Goal: Contribute content: Add original content to the website for others to see

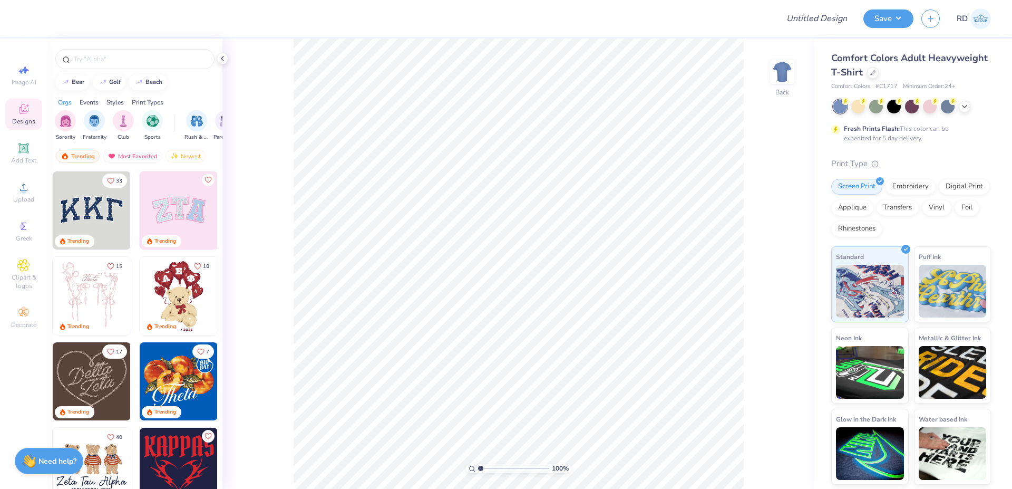
click at [975, 105] on div at bounding box center [912, 107] width 158 height 14
click at [966, 105] on icon at bounding box center [964, 105] width 8 height 8
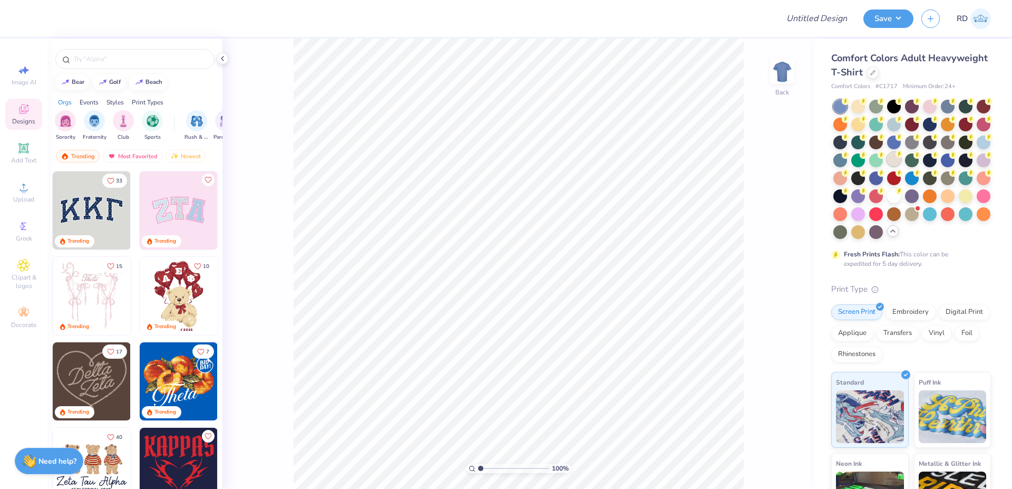
click at [901, 158] on div at bounding box center [894, 159] width 14 height 14
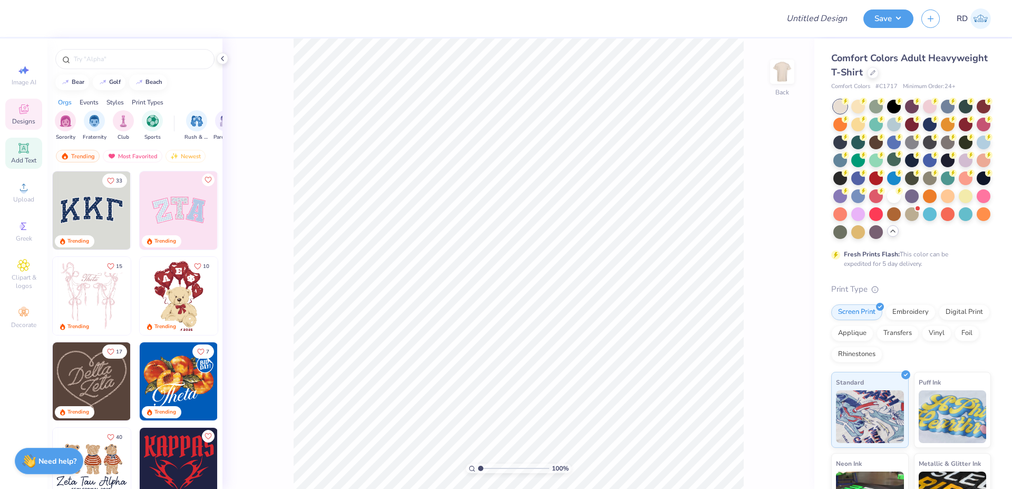
click at [25, 151] on icon at bounding box center [23, 148] width 8 height 8
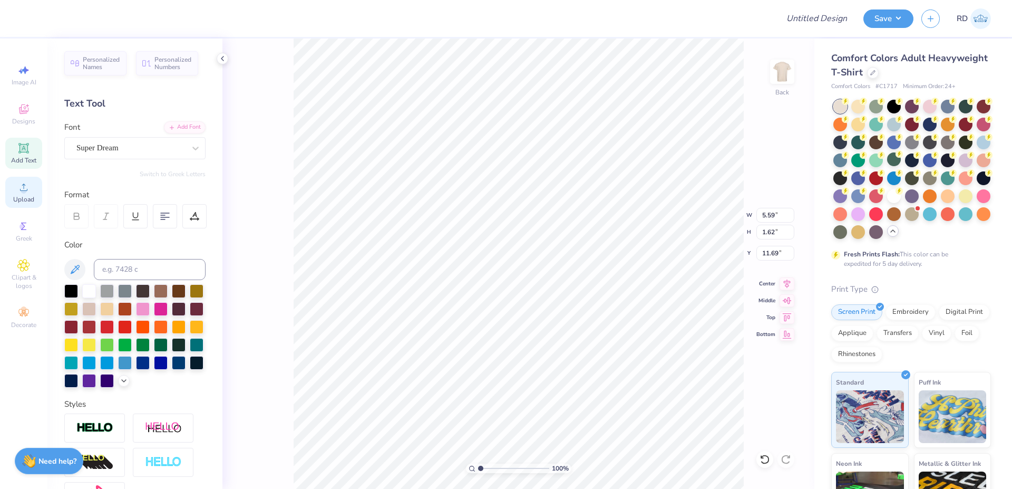
click at [23, 199] on span "Upload" at bounding box center [23, 199] width 21 height 8
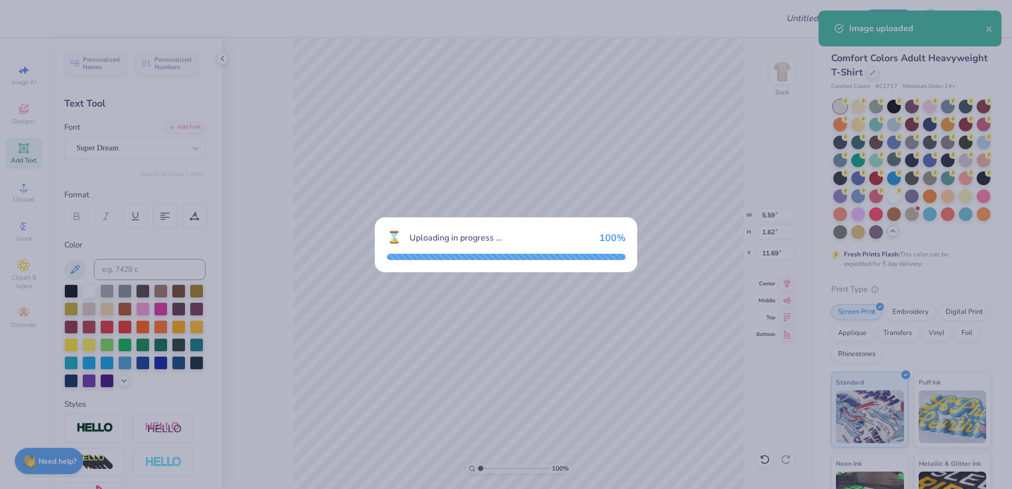
type input "8.18"
type input "4.02"
type input "10.49"
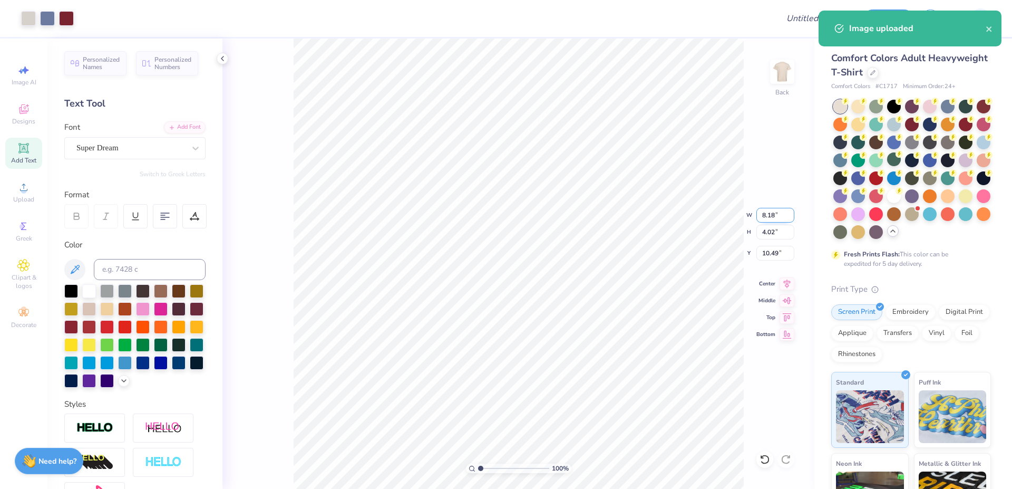
click at [765, 212] on input "8.18" at bounding box center [775, 215] width 38 height 15
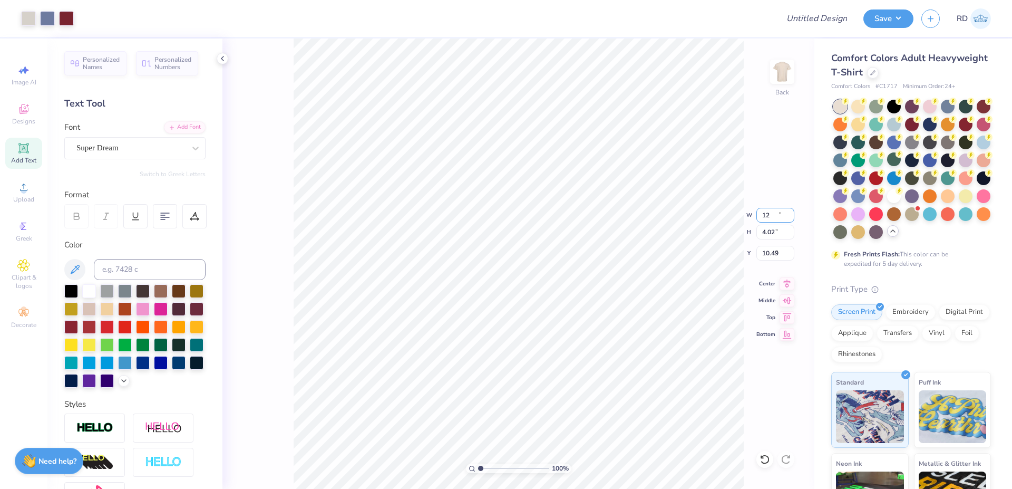
type input "12.00"
type input "5.90"
click at [771, 252] on input "9.55" at bounding box center [775, 253] width 38 height 15
type input "3.00"
click at [32, 184] on div "Upload" at bounding box center [23, 192] width 37 height 31
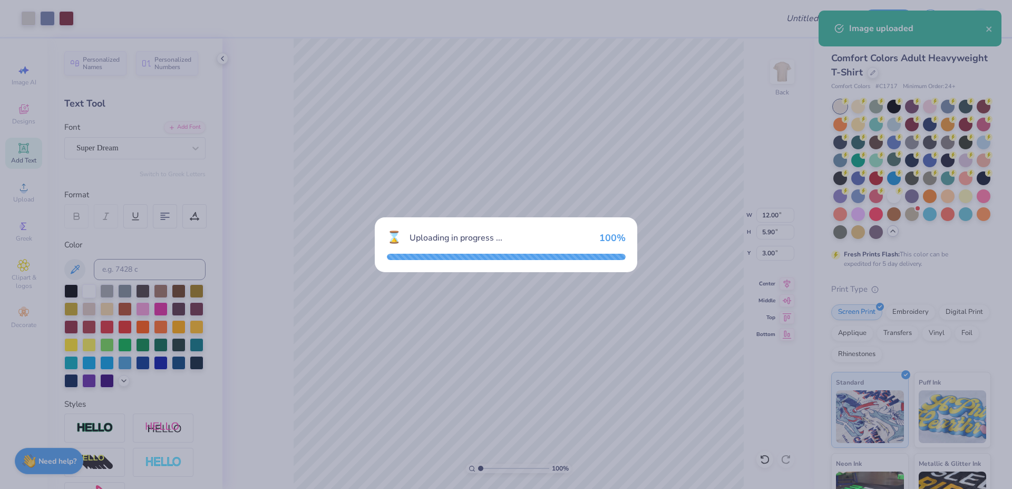
type input "8.18"
type input "4.07"
type input "10.47"
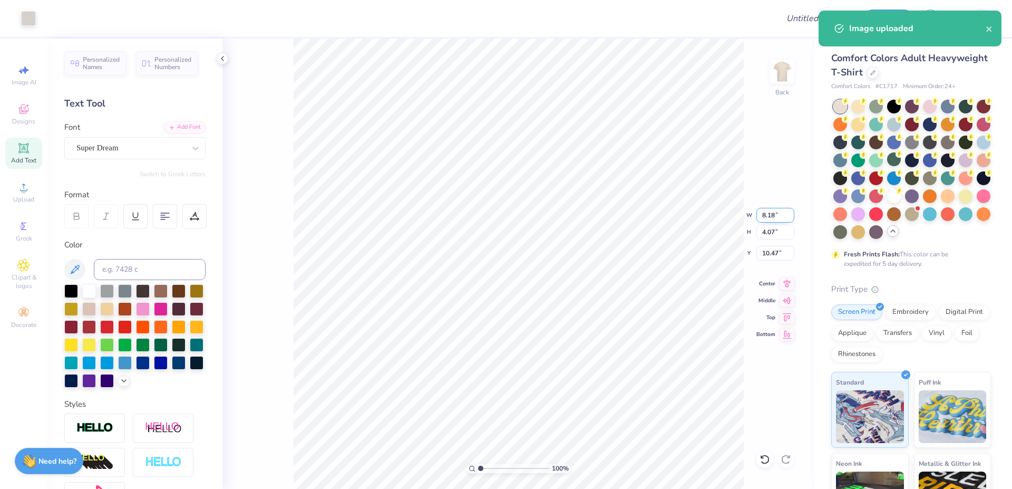
click at [773, 217] on input "8.18" at bounding box center [775, 215] width 38 height 15
type input "12.00"
type input "5.97"
click at [765, 257] on input "9.51" at bounding box center [775, 253] width 38 height 15
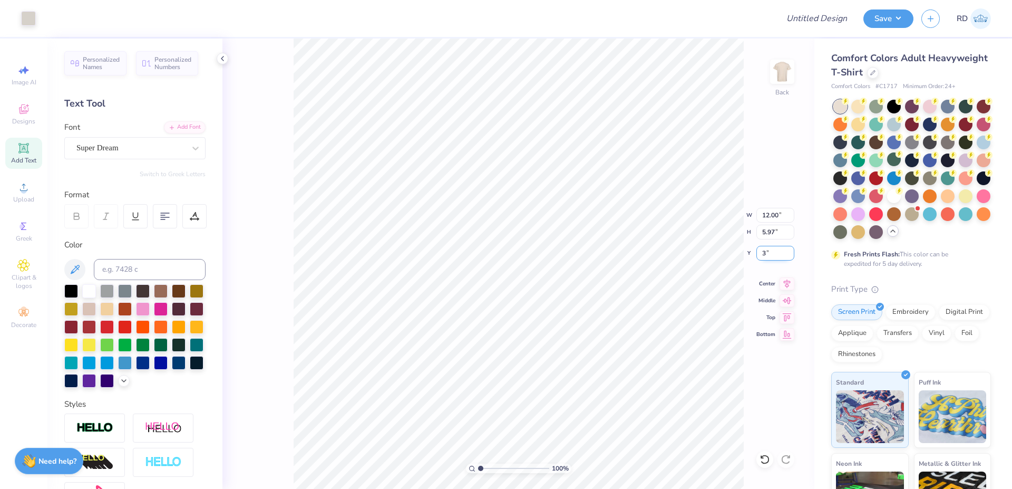
type input "3.00"
type input "5.59"
type input "1.62"
type input "11.69"
paste textarea "SOCCER"
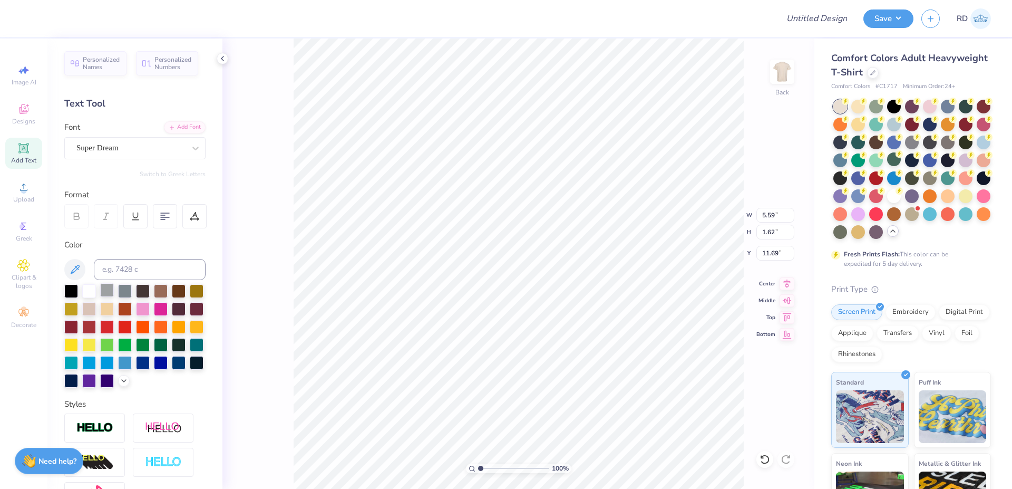
scroll to position [0, 3]
type textarea "SOCCER"
click at [171, 122] on div "Add Font" at bounding box center [185, 126] width 42 height 12
type input "8.47"
type input "1.68"
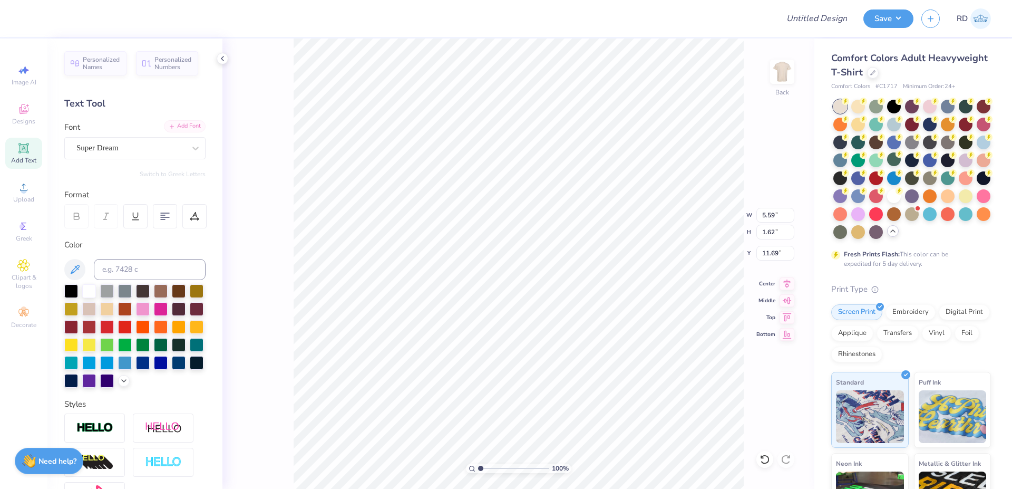
type input "11.66"
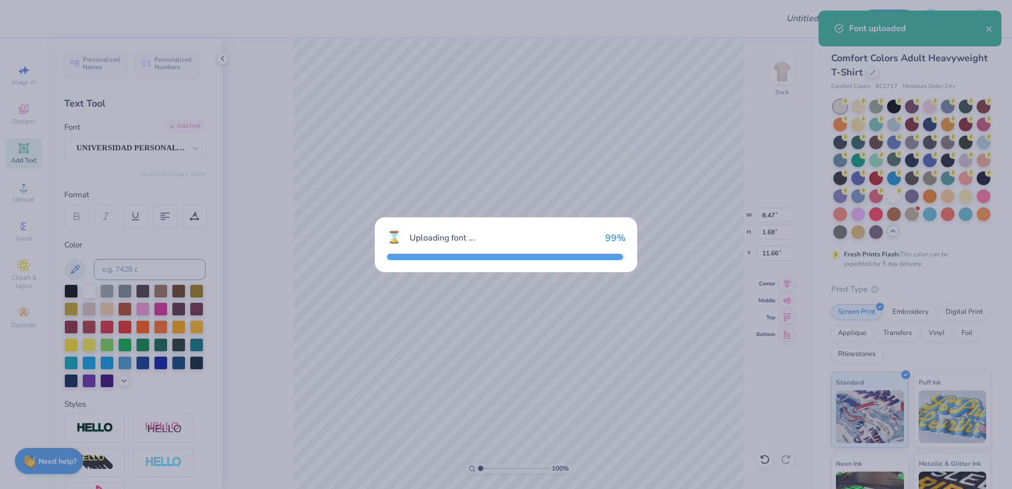
type input "9.27"
type input "1.92"
type input "11.54"
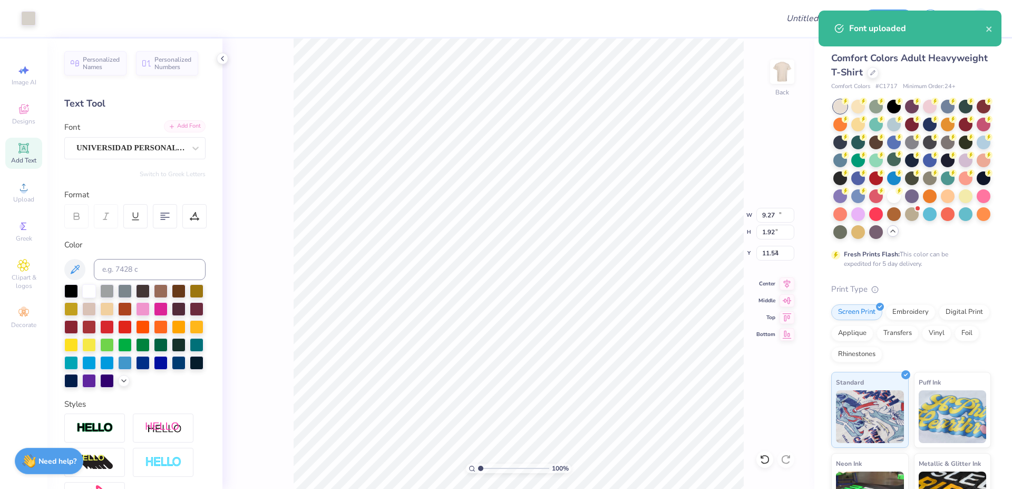
type input "12.00"
type input "5.97"
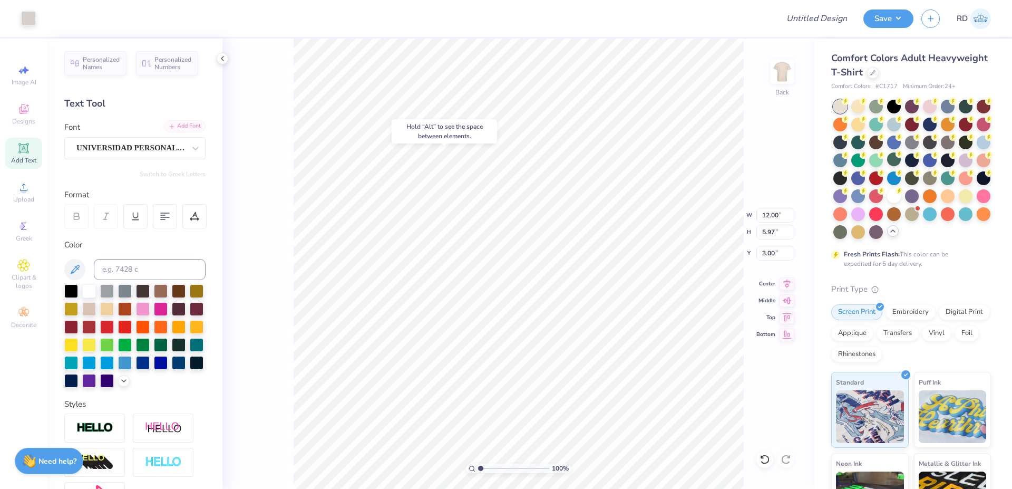
type input "4.07"
click at [563, 444] on li "Send to Back" at bounding box center [580, 449] width 83 height 21
type input "5.90"
type input "3.00"
type input "9.27"
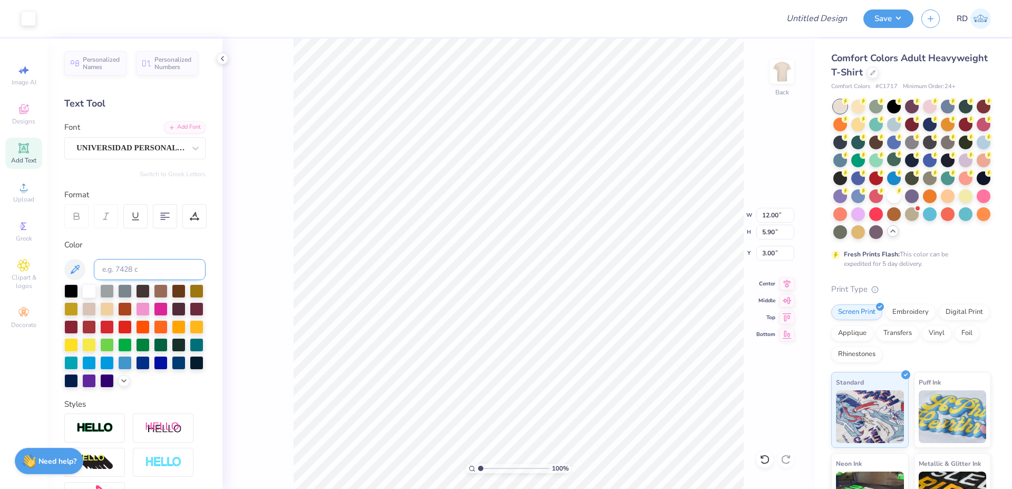
type input "1.92"
type input "11.54"
click at [117, 275] on input at bounding box center [150, 269] width 112 height 21
type input "188"
click at [769, 210] on input "9.27" at bounding box center [775, 215] width 38 height 15
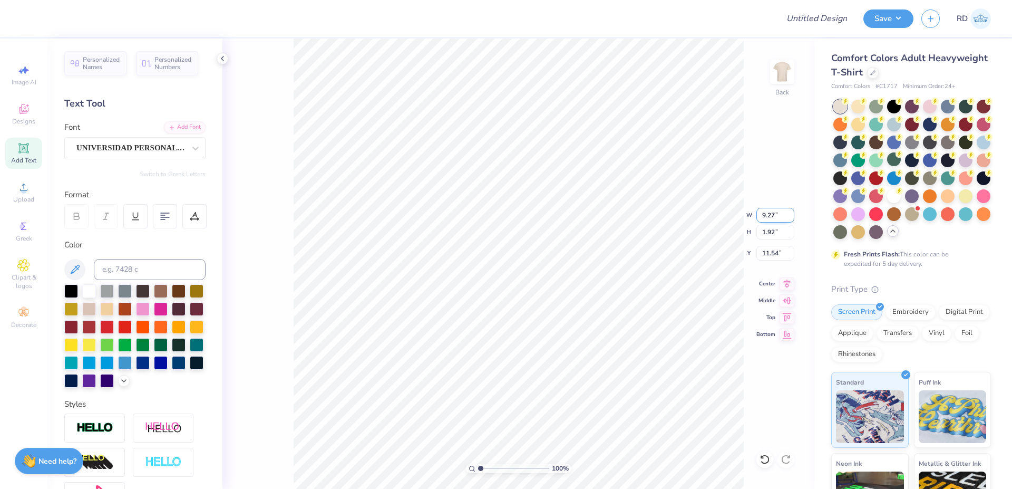
paste input "2.228"
type input "2.23"
type input "0.46"
type input "12.27"
click at [766, 215] on input "9.27" at bounding box center [775, 215] width 38 height 15
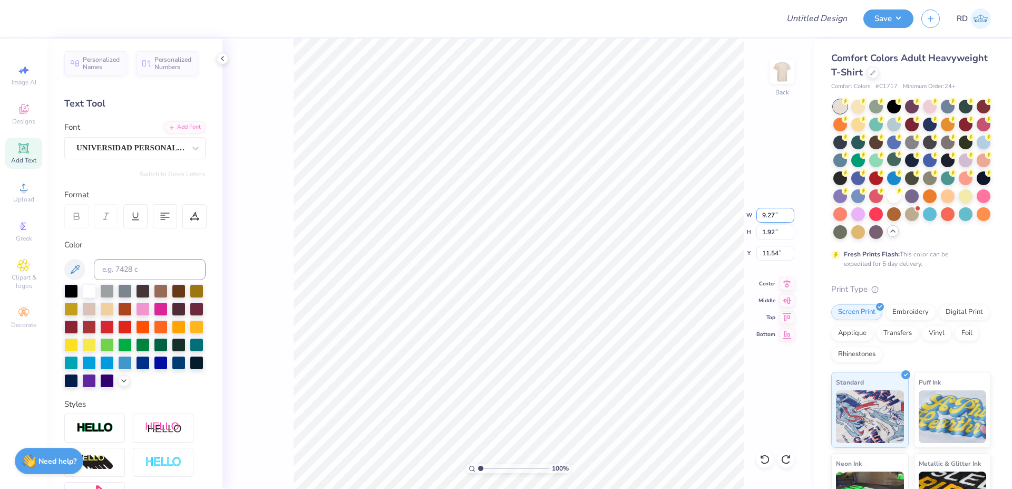
paste input "7.164"
type input "7.16"
type input "1.48"
type input "11.76"
click at [493, 468] on input "range" at bounding box center [513, 467] width 71 height 9
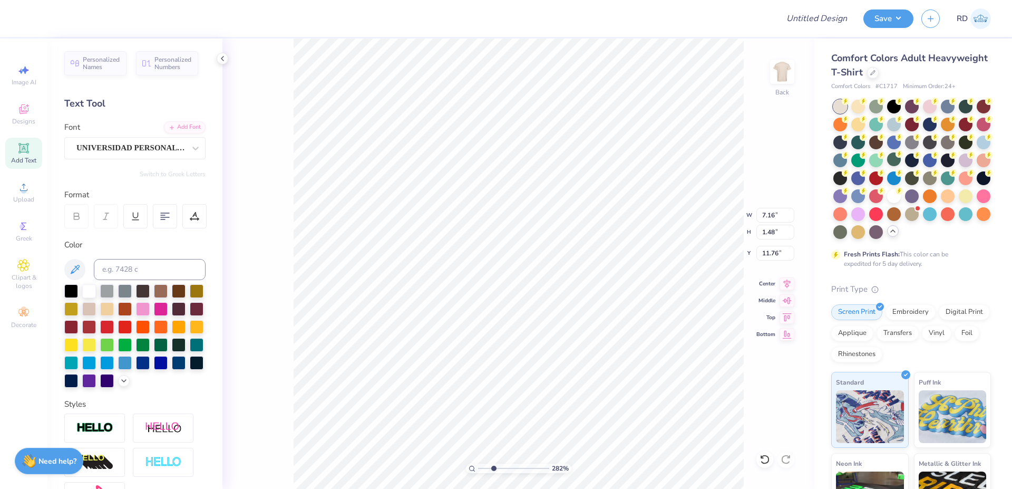
type input "2.82"
click at [664, 413] on li "Bring to Front" at bounding box center [659, 414] width 83 height 21
type input "7.53"
click at [788, 281] on icon at bounding box center [787, 281] width 7 height 9
click at [483, 466] on input "range" at bounding box center [513, 467] width 71 height 9
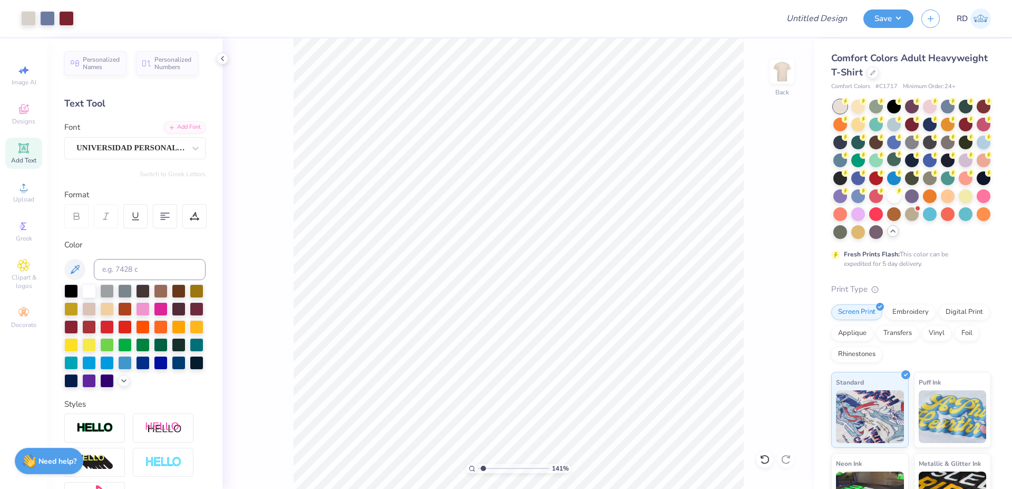
type input "1.41"
click at [787, 284] on icon at bounding box center [786, 282] width 15 height 13
type input "7.16"
type input "1.48"
click at [578, 285] on li "Duplicate" at bounding box center [587, 282] width 83 height 21
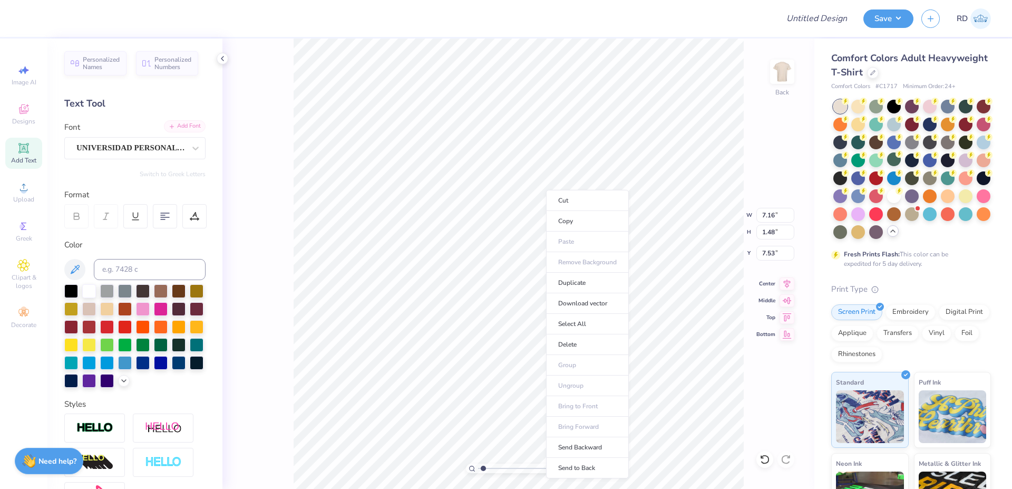
click at [174, 124] on div "Add Font" at bounding box center [185, 126] width 42 height 12
type input "8.53"
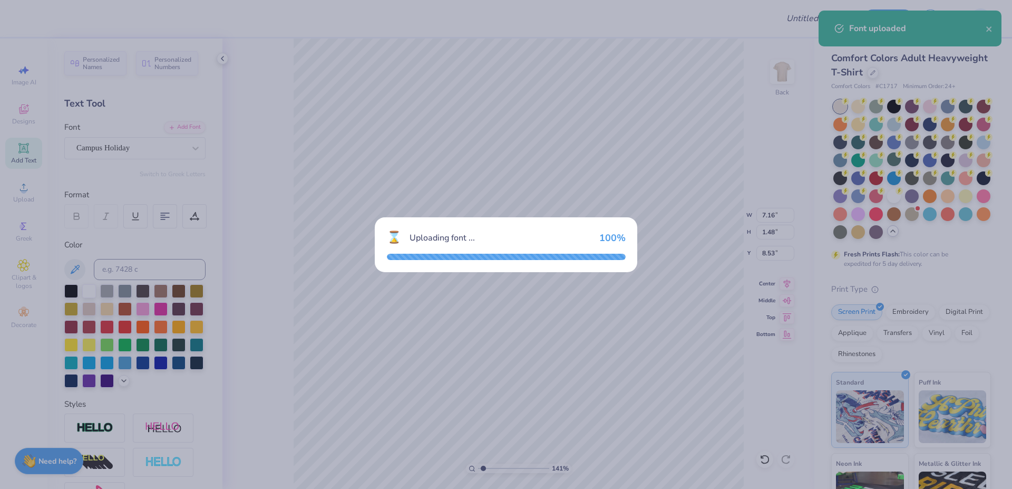
type input "5.16"
type input "1.27"
type input "8.63"
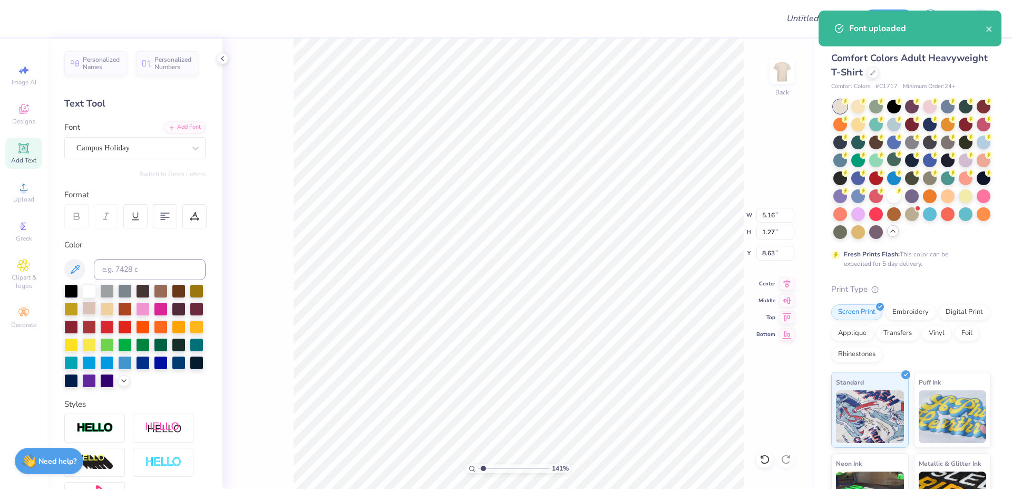
type textarea "MEN'S"
click at [754, 221] on div "141 % Back W 5.16 5.16 " H 1.27 1.27 " Y 8.63 8.63 " Center [GEOGRAPHIC_DATA]" at bounding box center [518, 263] width 592 height 450
click at [767, 214] on div "141 % Back W 5.16 5.16 " H 1.27 1.27 " Y 8.63 8.63 " Center [GEOGRAPHIC_DATA]" at bounding box center [518, 263] width 592 height 450
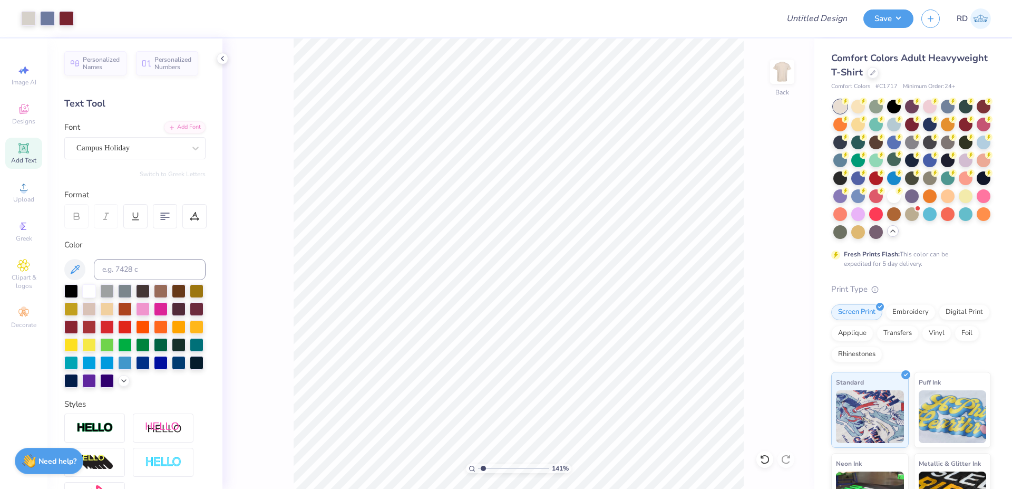
click at [769, 214] on div "141 % Back" at bounding box center [518, 263] width 592 height 450
click at [773, 217] on input "4.41" at bounding box center [775, 215] width 38 height 15
paste input "2.610"
type input "2.61"
type input "0.75"
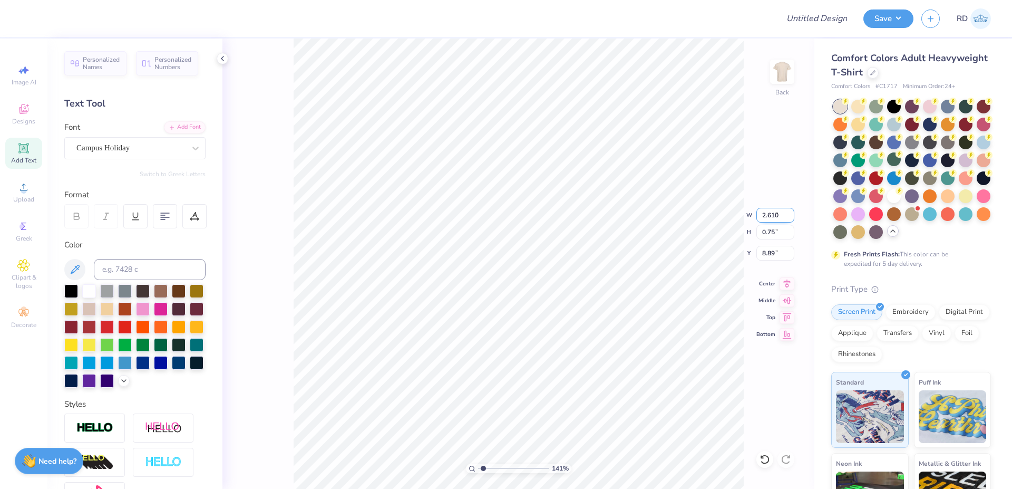
type input "8.89"
type input "12.00"
type input "5.90"
type input "3.00"
type input "2.61"
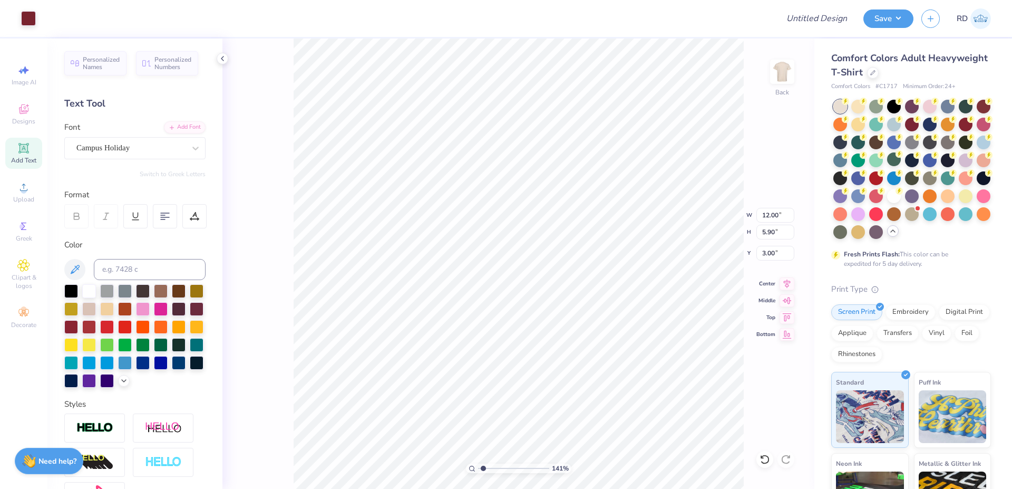
type input "0.75"
type input "8.89"
click at [149, 272] on input at bounding box center [150, 269] width 112 height 21
type input "7667"
click at [493, 467] on input "range" at bounding box center [513, 467] width 71 height 9
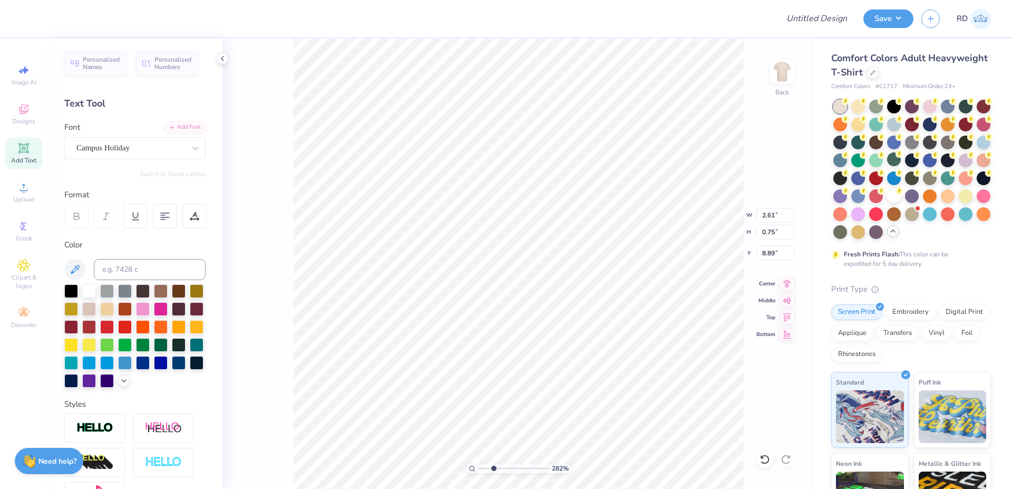
type input "2.82"
type input "5.58"
click at [789, 284] on icon at bounding box center [786, 282] width 15 height 13
click at [513, 466] on input "range" at bounding box center [513, 467] width 71 height 9
type input "5.58"
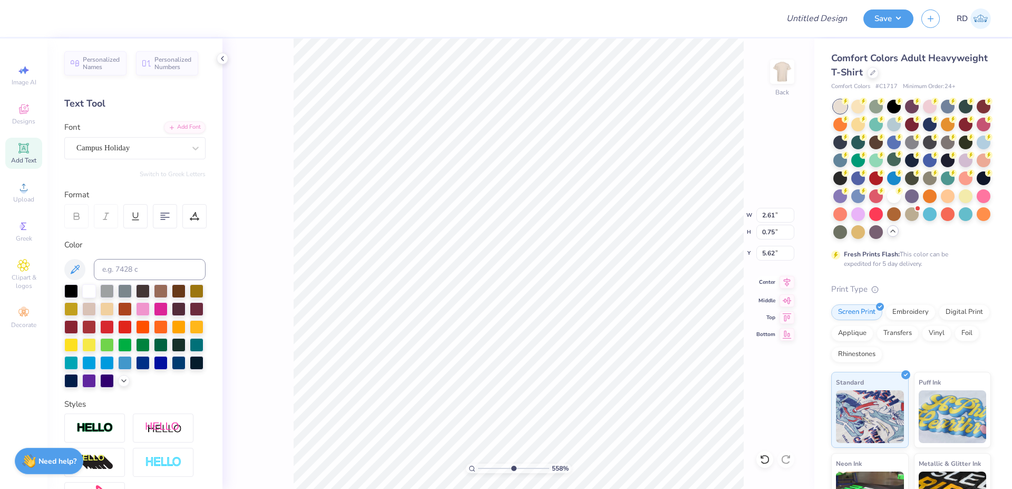
type input "5.62"
click at [787, 284] on icon at bounding box center [786, 282] width 15 height 13
click at [490, 468] on input "range" at bounding box center [513, 467] width 71 height 9
type input "1.78"
click at [486, 468] on input "range" at bounding box center [513, 467] width 71 height 9
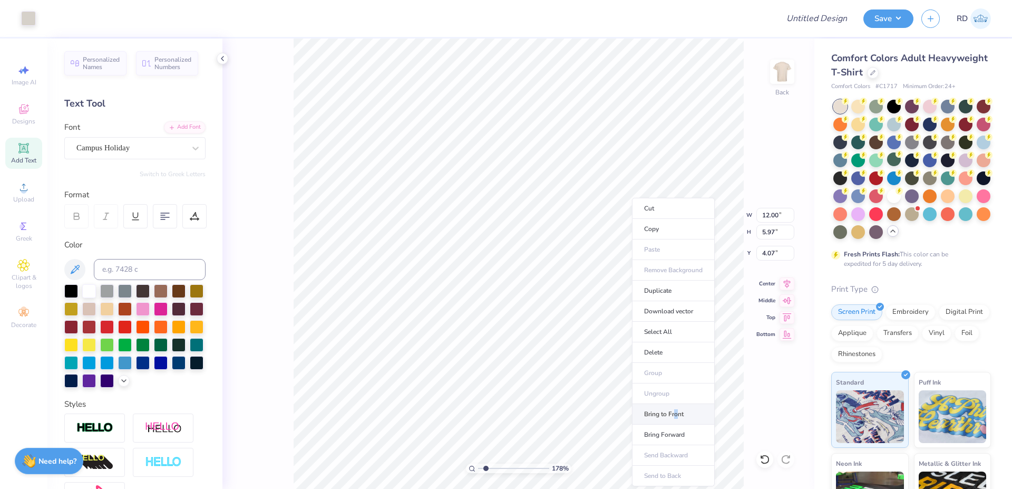
click at [676, 410] on li "Bring to Front" at bounding box center [673, 414] width 83 height 21
click at [773, 252] on input "4.07" at bounding box center [775, 253] width 38 height 15
type input "3.00"
drag, startPoint x: 490, startPoint y: 469, endPoint x: 457, endPoint y: 470, distance: 32.7
type input "1"
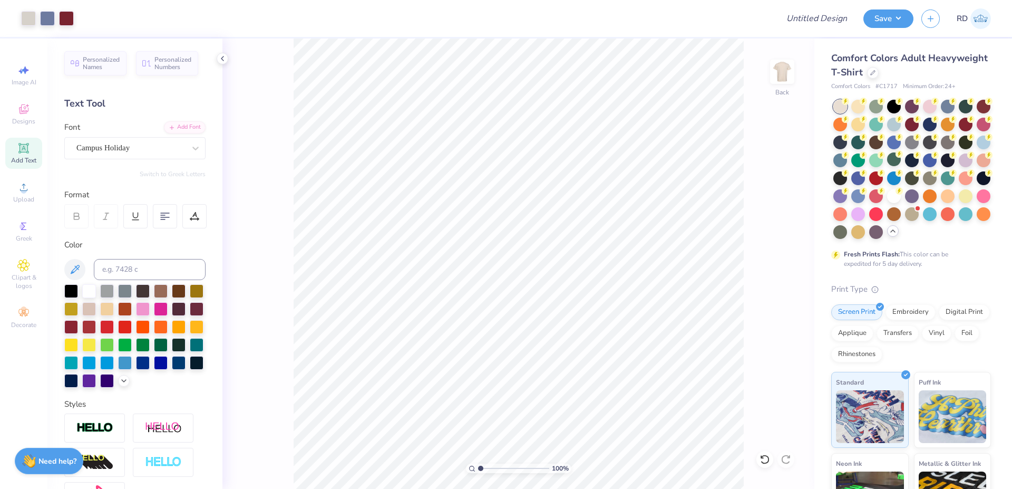
click at [478, 470] on input "range" at bounding box center [513, 467] width 71 height 9
click at [833, 18] on input "Design Title" at bounding box center [803, 18] width 103 height 21
paste input "FPS239601"
type input "FPS239601"
click at [894, 19] on button "Save" at bounding box center [888, 17] width 50 height 18
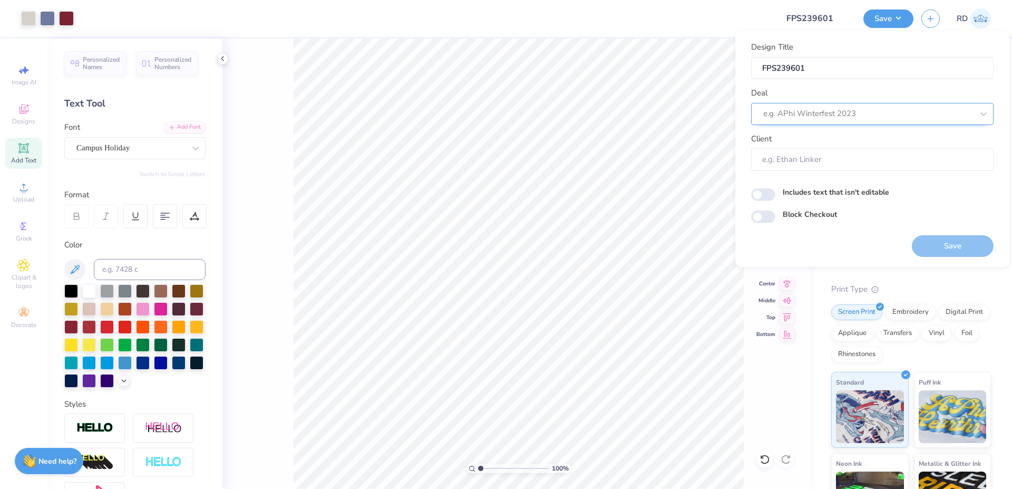
click at [814, 112] on div at bounding box center [868, 113] width 210 height 14
click at [819, 137] on div "Design Tool Gallery" at bounding box center [872, 141] width 234 height 17
type input "gallery"
type input "Design Tool Gallery User"
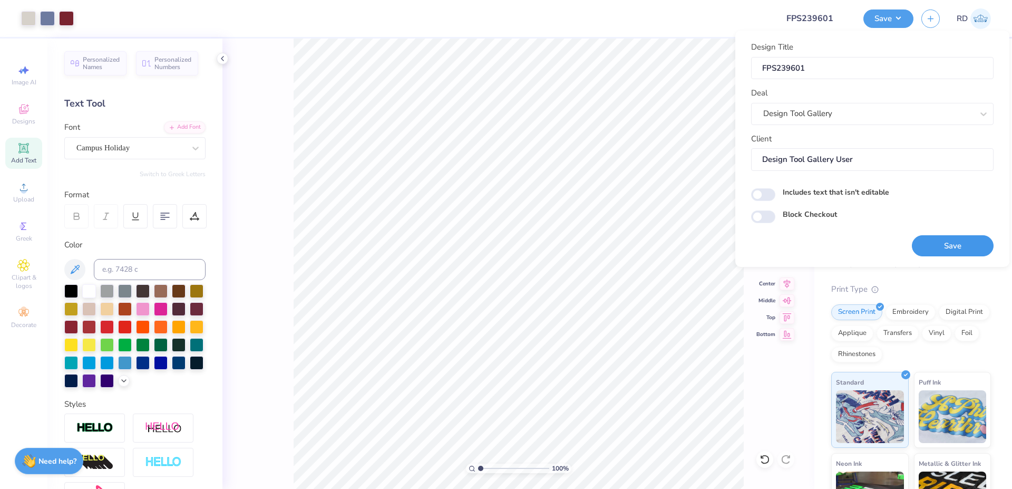
click at [936, 250] on button "Save" at bounding box center [953, 246] width 82 height 22
